Goal: Information Seeking & Learning: Compare options

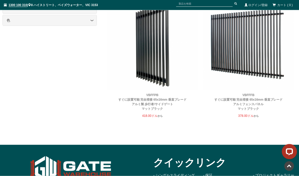
scroll to position [212, 0]
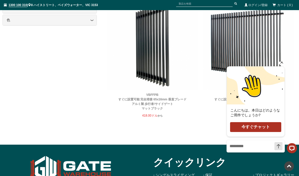
click at [280, 65] on icon "挨拶を非表示" at bounding box center [281, 62] width 6 height 6
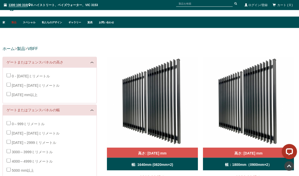
scroll to position [0, 0]
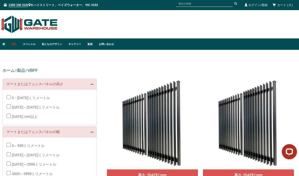
click at [16, 45] on font "製品" at bounding box center [13, 44] width 5 height 3
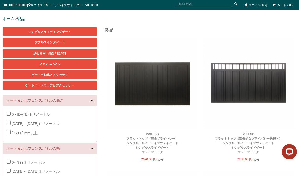
click at [48, 45] on link "ダブルスイングゲート" at bounding box center [50, 42] width 94 height 9
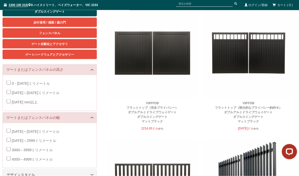
scroll to position [97, 0]
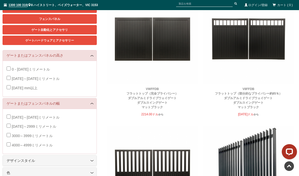
click at [168, 95] on font "フラットトップ（完全プライバシー）" at bounding box center [152, 94] width 52 height 4
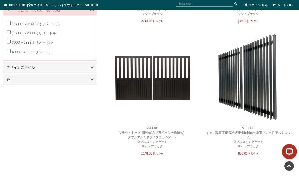
scroll to position [191, 0]
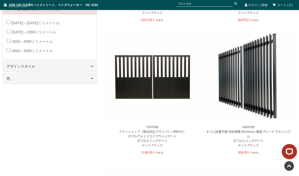
click at [135, 81] on img at bounding box center [152, 77] width 91 height 91
click at [133, 82] on img at bounding box center [152, 77] width 91 height 91
click at [146, 137] on font "ダブルアルミドライブウェイゲート" at bounding box center [152, 137] width 49 height 4
click at [162, 137] on font "ダブルアルミドライブウェイゲート" at bounding box center [152, 137] width 49 height 4
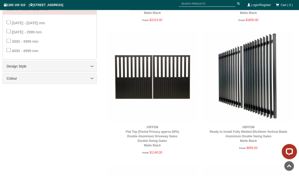
scroll to position [233, 0]
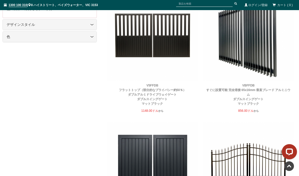
click at [246, 45] on img at bounding box center [248, 35] width 91 height 91
click at [248, 92] on font "すぐに設置可能 完全溶接 65x16mm 垂直ブレード アルミニウム" at bounding box center [248, 92] width 84 height 8
click at [276, 100] on div "VBFFDB すぐに設置可能 完全溶接 65x16mm 垂直ブレード アルミニウム ダブルスイングゲート マットブラック" at bounding box center [248, 94] width 86 height 23
click at [272, 95] on div "VBFFDB すぐに設置可能 完全溶接 65x16mm 垂直ブレード アルミニウム ダブルスイングゲート マットブラック" at bounding box center [248, 94] width 86 height 23
click at [256, 106] on font "マットブラック" at bounding box center [247, 104] width 21 height 4
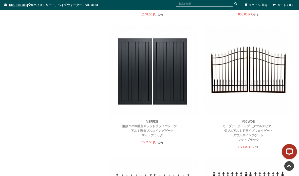
scroll to position [330, 0]
click at [148, 127] on font "溶接75mm垂直スラットプライバシーゲート" at bounding box center [152, 126] width 61 height 4
click at [150, 131] on font "アルミ製ダブルスイングゲート" at bounding box center [152, 131] width 43 height 4
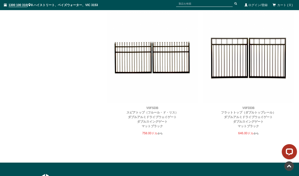
scroll to position [577, 0]
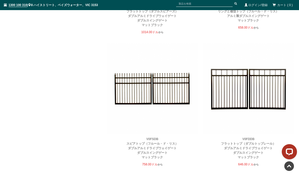
click at [139, 88] on img at bounding box center [152, 89] width 91 height 91
click at [149, 149] on font "ダブルアルミドライブウェイゲート" at bounding box center [152, 149] width 49 height 4
click at [150, 140] on font "V0FSDB" at bounding box center [152, 139] width 12 height 4
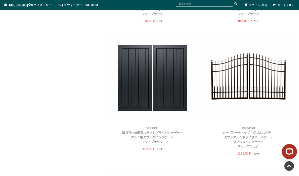
scroll to position [323, 0]
click at [242, 138] on font "ダブルアルミドライブウェイゲート" at bounding box center [248, 137] width 49 height 4
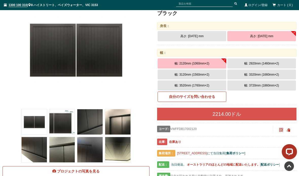
scroll to position [84, 0]
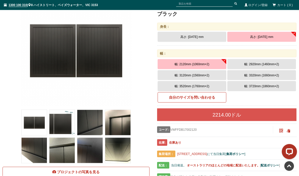
click at [195, 85] on font "幅: 3520mm (1760mm×2)" at bounding box center [191, 87] width 35 height 4
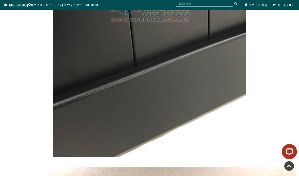
scroll to position [840, 0]
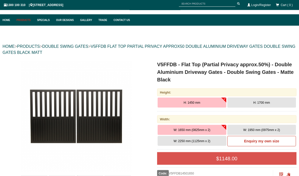
scroll to position [24, 0]
click at [272, 104] on button "H: 1700 mm" at bounding box center [261, 102] width 69 height 10
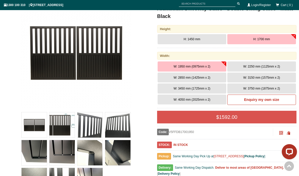
scroll to position [0, 0]
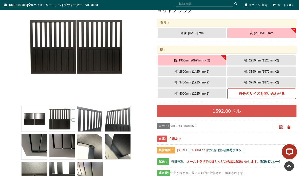
click at [210, 88] on button "幅: 3450mm (1725mm×2)" at bounding box center [191, 82] width 69 height 10
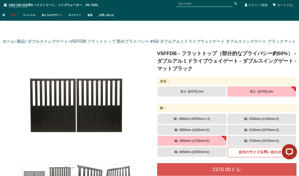
scroll to position [6, 0]
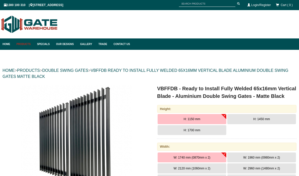
click at [206, 131] on button "H: 1700 mm" at bounding box center [191, 130] width 69 height 10
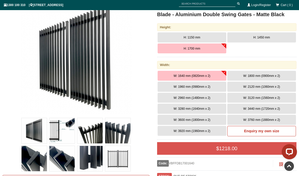
scroll to position [82, 0]
click at [203, 119] on span "W: 3600 mm (1800mm x 2)" at bounding box center [191, 120] width 37 height 4
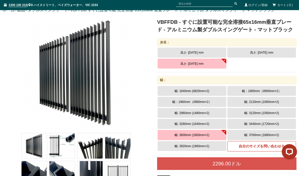
scroll to position [67, 0]
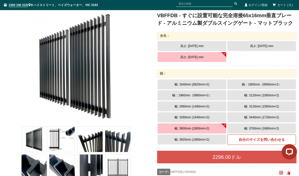
click at [276, 45] on button "高さ: 1450 mm" at bounding box center [261, 46] width 69 height 10
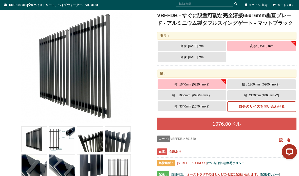
scroll to position [67, 0]
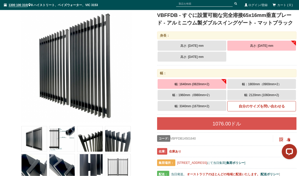
click at [217, 56] on button "高さ: [DATE] mm" at bounding box center [191, 57] width 69 height 10
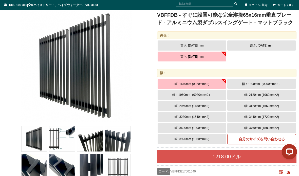
click at [214, 126] on button "幅: 3600mm (1800mm×2)" at bounding box center [191, 128] width 69 height 10
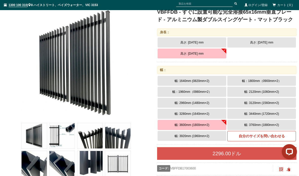
scroll to position [70, 0]
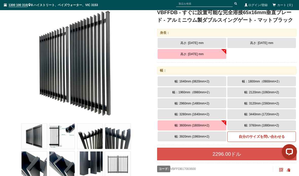
click at [61, 136] on img at bounding box center [61, 136] width 25 height 25
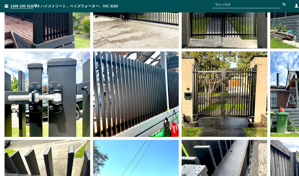
scroll to position [3497, 0]
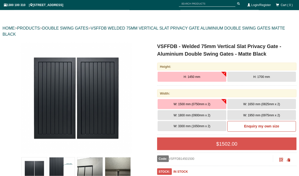
scroll to position [43, 0]
click at [279, 77] on button "H: 1700 mm" at bounding box center [261, 77] width 69 height 10
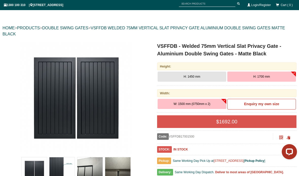
scroll to position [63, 0]
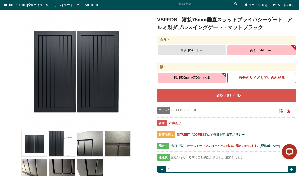
click at [184, 52] on button "高さ: [DATE] mm" at bounding box center [191, 50] width 69 height 10
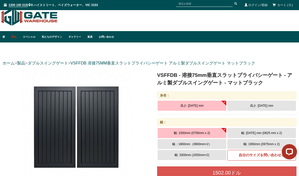
scroll to position [0, 0]
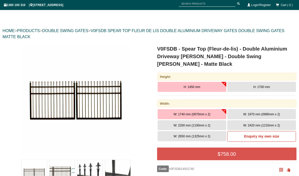
scroll to position [40, 0]
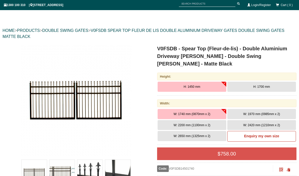
click at [279, 82] on button "H: 1700 mm" at bounding box center [261, 87] width 69 height 10
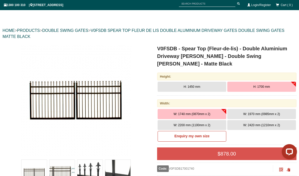
scroll to position [60, 0]
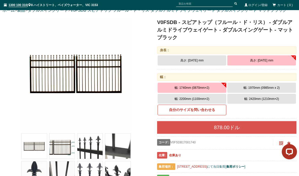
click at [179, 57] on button "高さ: [DATE] mm" at bounding box center [191, 60] width 69 height 10
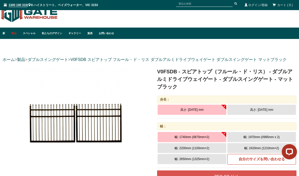
scroll to position [0, 0]
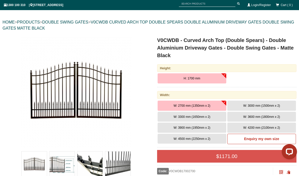
scroll to position [69, 0]
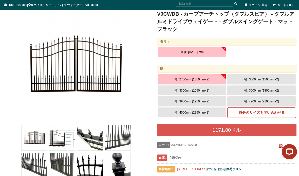
click at [256, 88] on button "幅: 3600mm (1800mm×2)" at bounding box center [261, 91] width 69 height 10
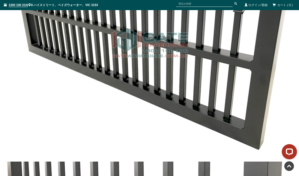
scroll to position [1221, 0]
